Goal: Information Seeking & Learning: Learn about a topic

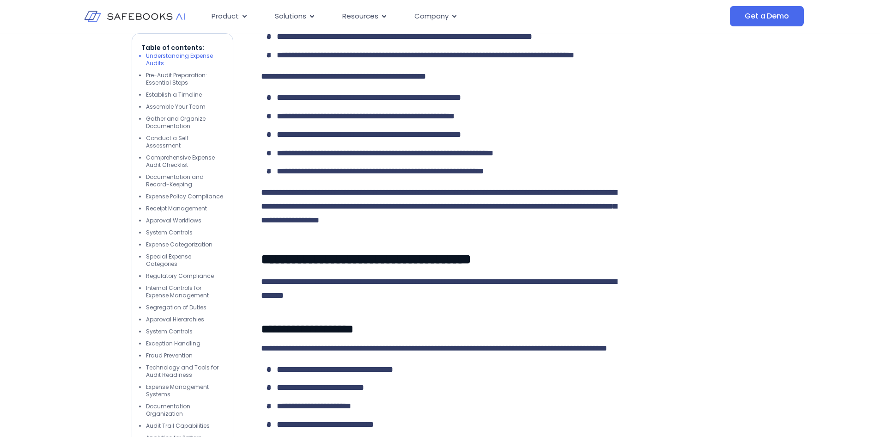
scroll to position [1034, 0]
